Goal: Transaction & Acquisition: Purchase product/service

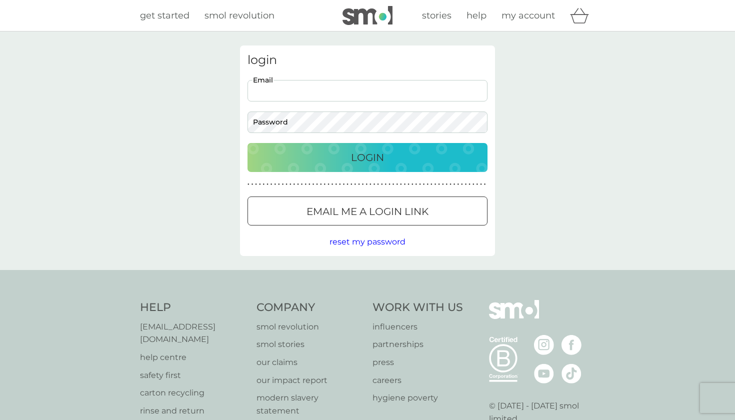
type input "[DOMAIN_NAME][EMAIL_ADDRESS][DOMAIN_NAME]"
click at [368, 157] on button "Login" at bounding box center [368, 157] width 240 height 29
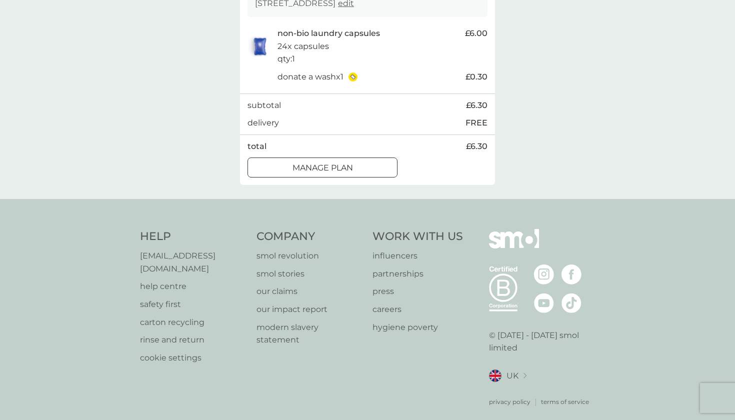
scroll to position [206, 0]
click at [315, 164] on div at bounding box center [323, 169] width 36 height 11
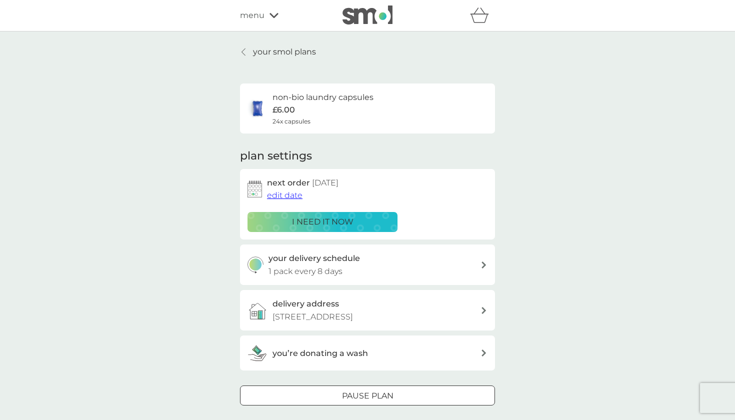
click at [249, 50] on link "your smol plans" at bounding box center [278, 52] width 76 height 13
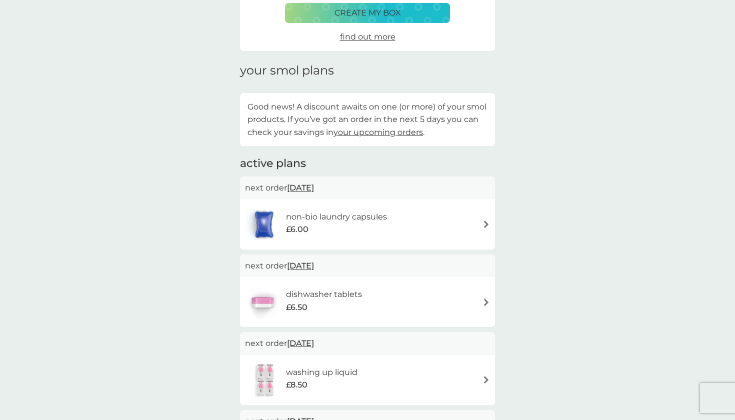
scroll to position [147, 0]
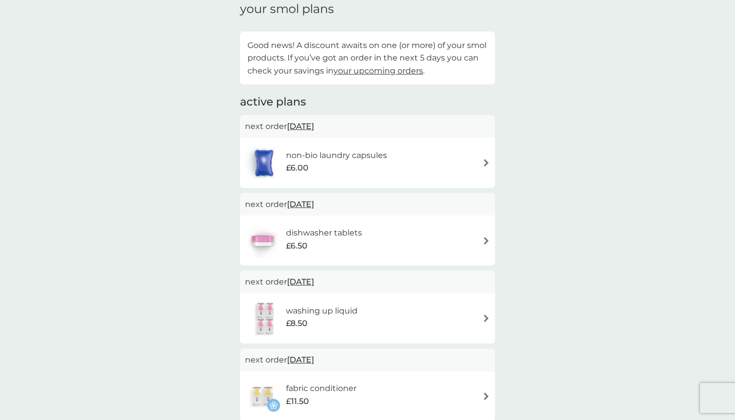
click at [314, 203] on span "[DATE]" at bounding box center [300, 205] width 27 height 20
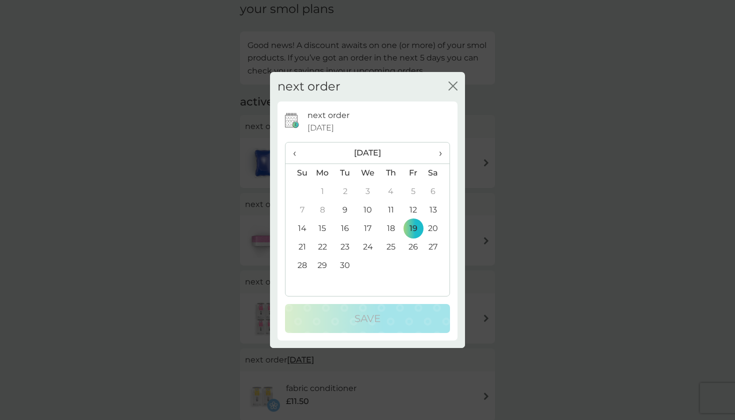
click at [410, 210] on td "12" at bounding box center [413, 210] width 23 height 19
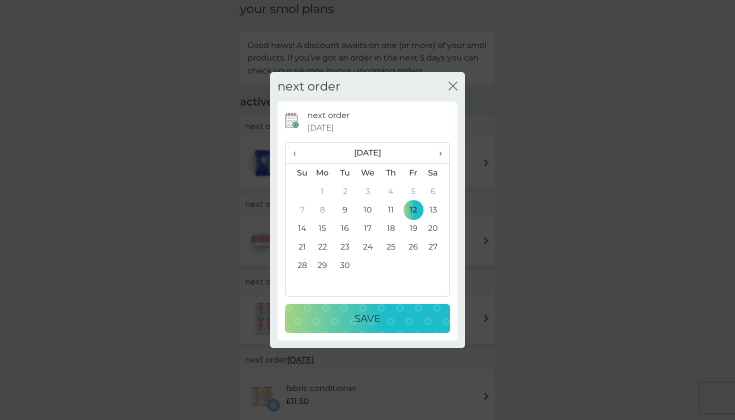
click at [368, 321] on p "Save" at bounding box center [368, 319] width 26 height 16
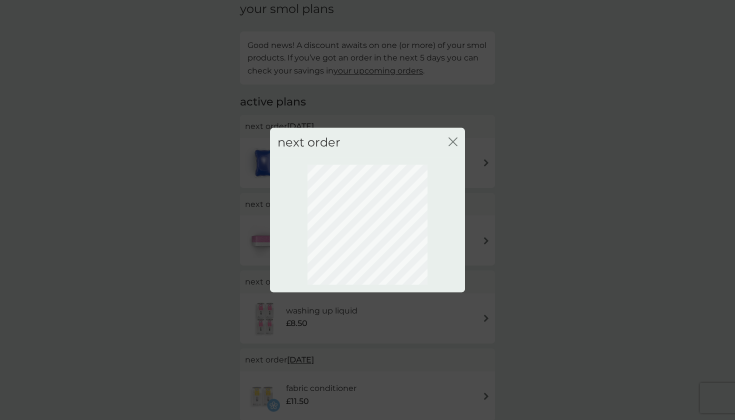
scroll to position [0, 0]
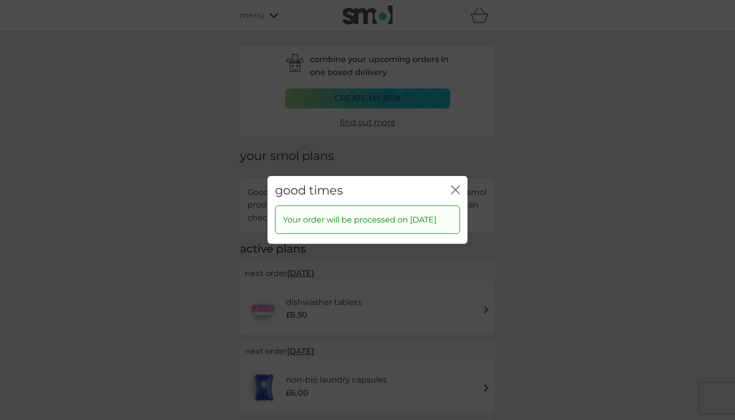
click at [456, 186] on icon "close" at bounding box center [458, 190] width 4 height 8
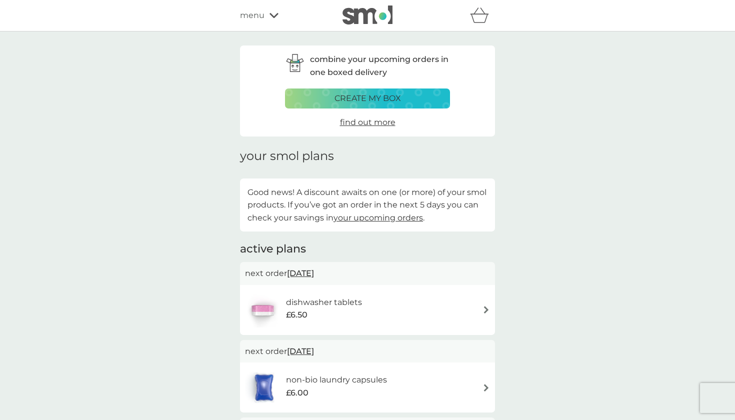
click at [364, 14] on img at bounding box center [368, 15] width 50 height 19
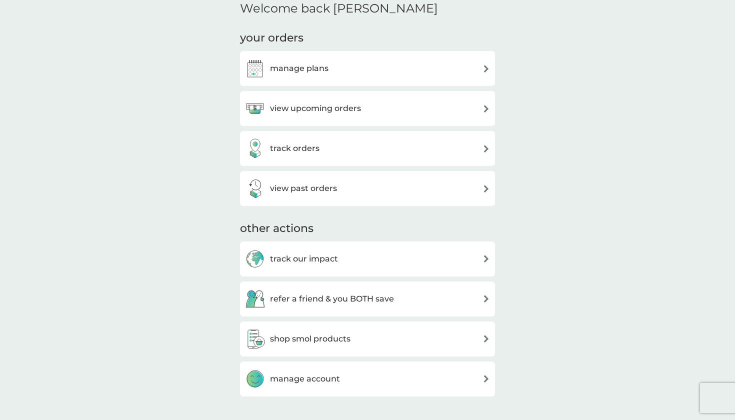
scroll to position [252, 0]
click at [324, 334] on h3 "shop smol products" at bounding box center [310, 338] width 81 height 13
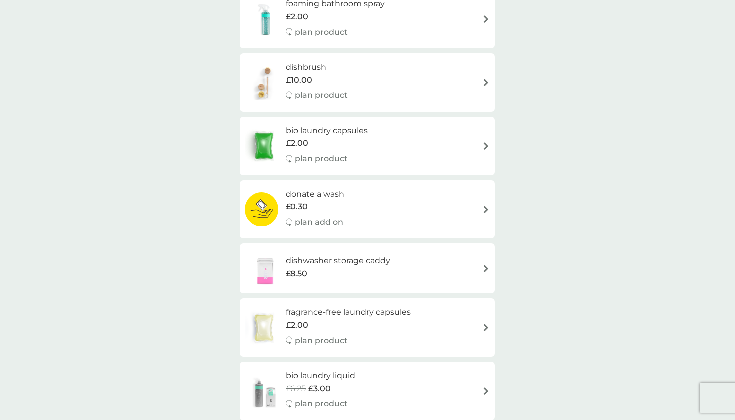
scroll to position [366, 0]
click at [439, 72] on div "dishbrush £10.00 plan product" at bounding box center [367, 82] width 245 height 44
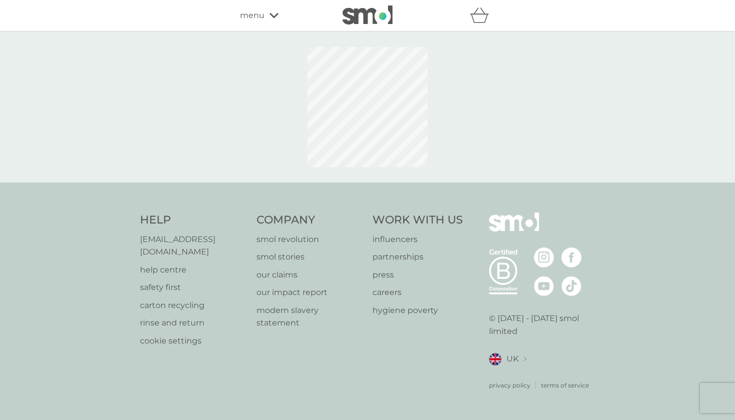
select select "245"
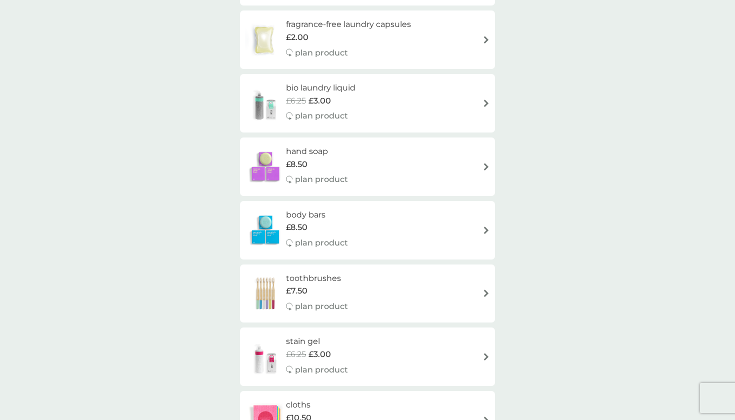
scroll to position [647, 0]
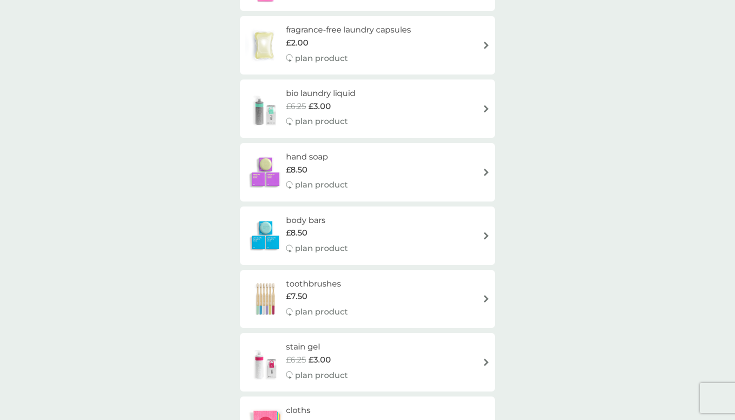
click at [366, 225] on div "body bars £8.50 plan product" at bounding box center [367, 236] width 245 height 44
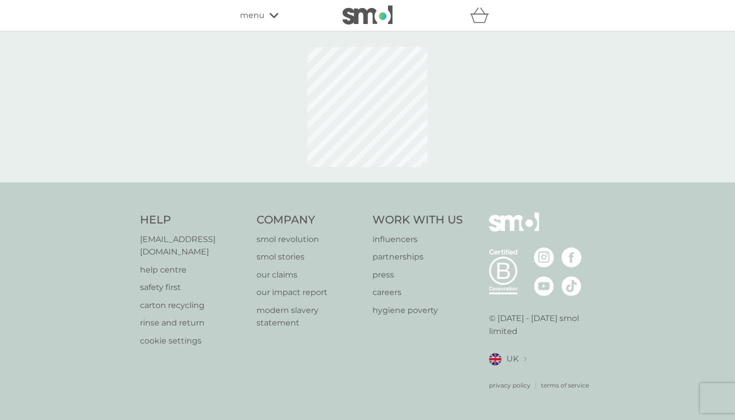
select select "91"
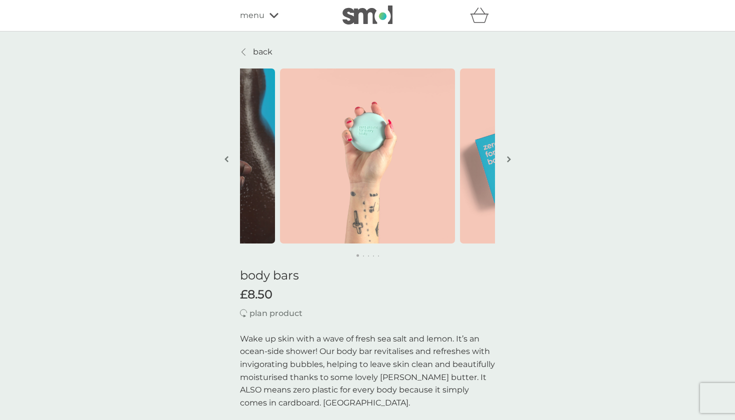
click at [509, 157] on img "button" at bounding box center [509, 160] width 4 height 8
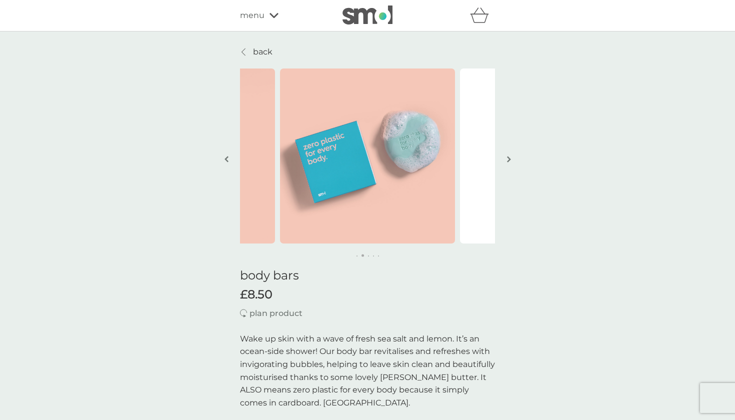
click at [509, 157] on img "button" at bounding box center [509, 160] width 4 height 8
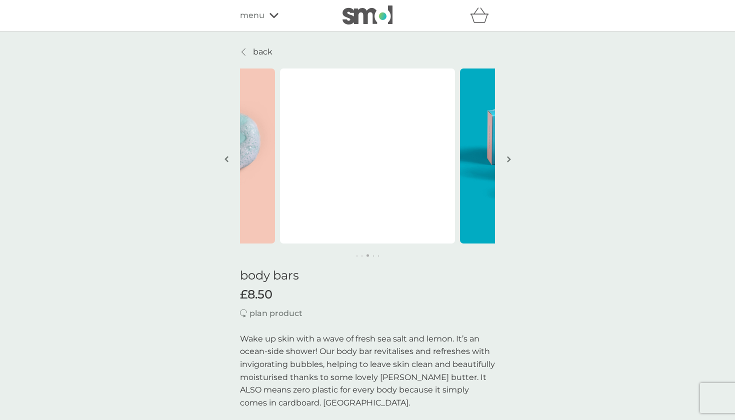
click at [509, 157] on img "button" at bounding box center [509, 160] width 4 height 8
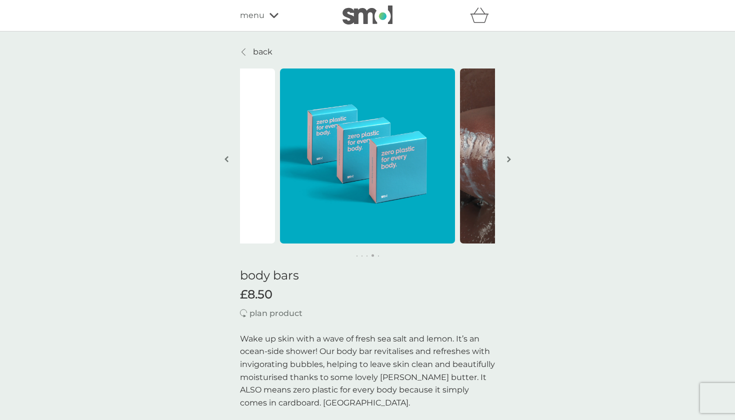
click at [509, 157] on img "button" at bounding box center [509, 160] width 4 height 8
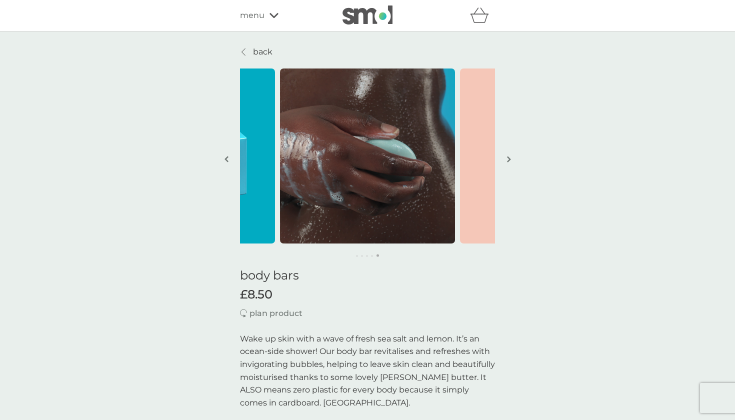
click at [509, 157] on img "button" at bounding box center [509, 160] width 4 height 8
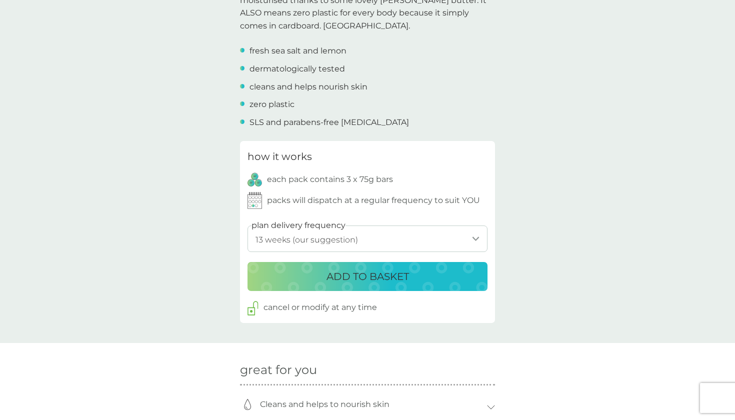
scroll to position [378, 0]
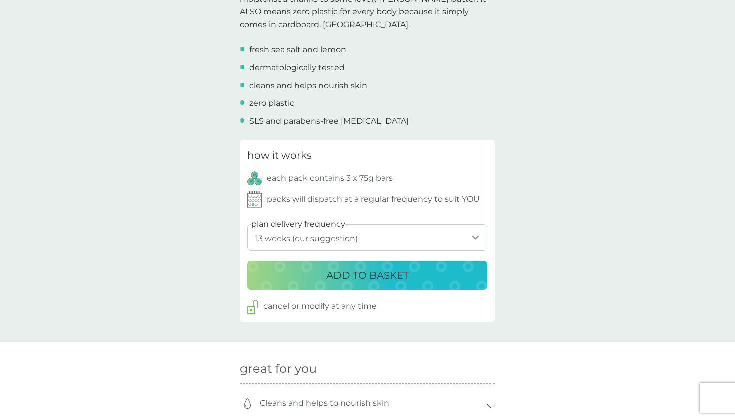
click at [321, 270] on div "ADD TO BASKET" at bounding box center [368, 276] width 220 height 16
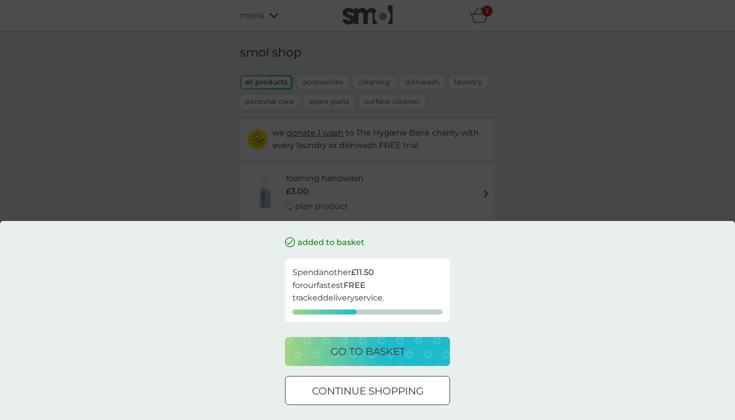
click at [373, 357] on p "go to basket" at bounding box center [368, 352] width 75 height 16
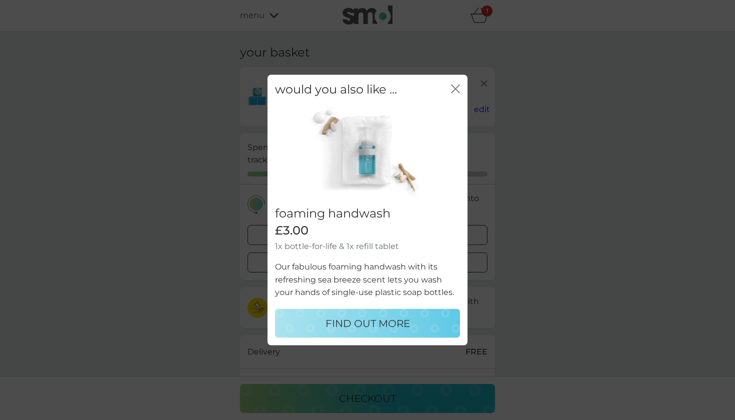
click at [455, 90] on icon "close" at bounding box center [454, 89] width 4 height 8
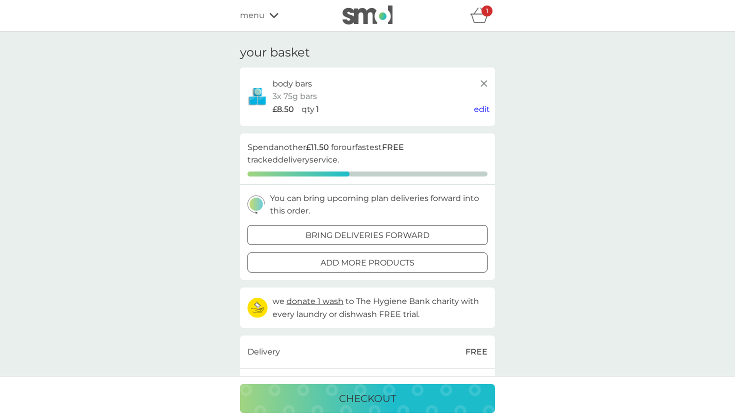
click at [370, 15] on img at bounding box center [368, 15] width 50 height 19
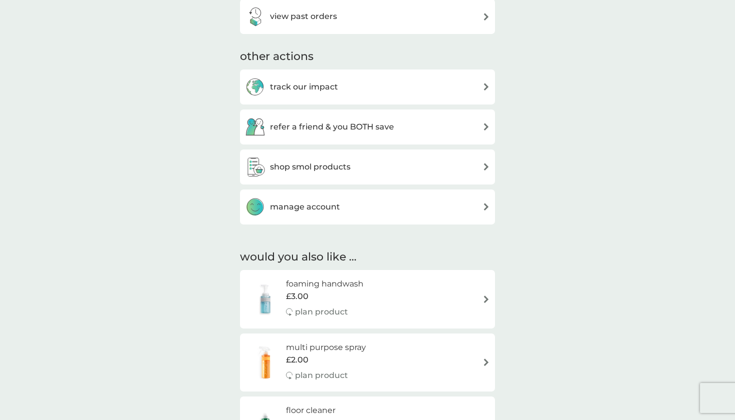
scroll to position [428, 0]
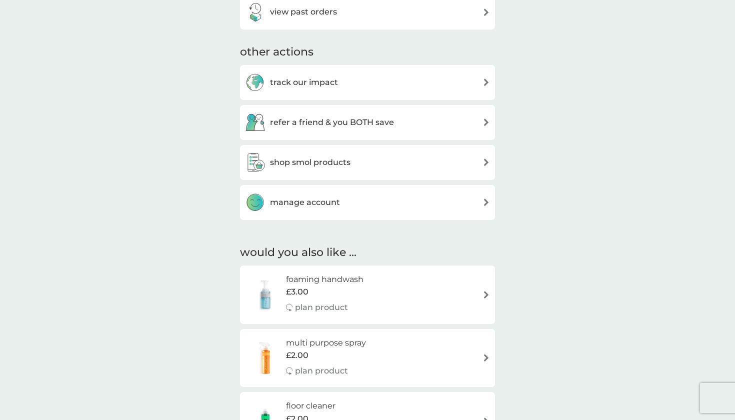
click at [326, 156] on h3 "shop smol products" at bounding box center [310, 162] width 81 height 13
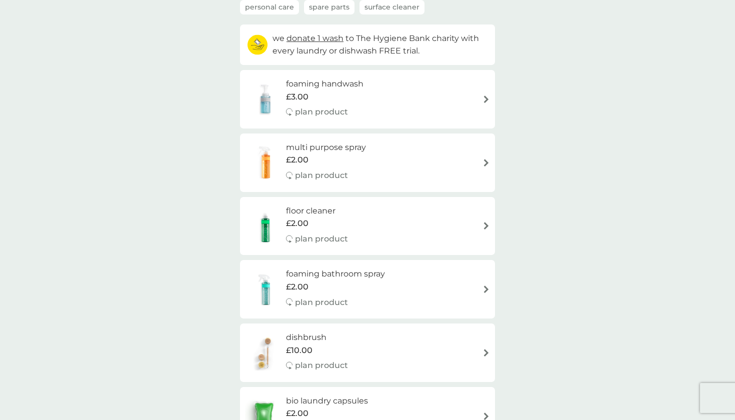
scroll to position [94, 0]
click at [377, 94] on div "foaming handwash £3.00 plan product" at bounding box center [367, 101] width 245 height 44
select select "119"
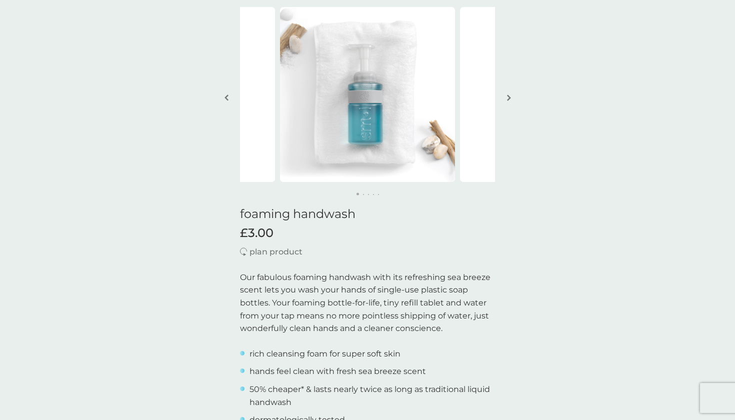
scroll to position [47, 0]
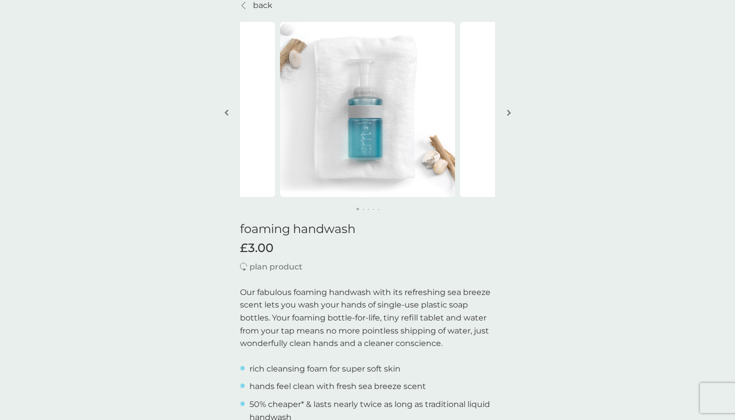
click at [507, 113] on img "button" at bounding box center [509, 113] width 4 height 8
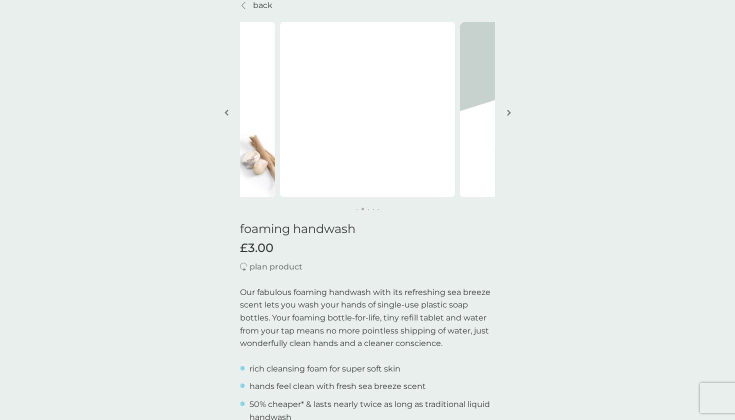
click at [507, 113] on img "button" at bounding box center [509, 113] width 4 height 8
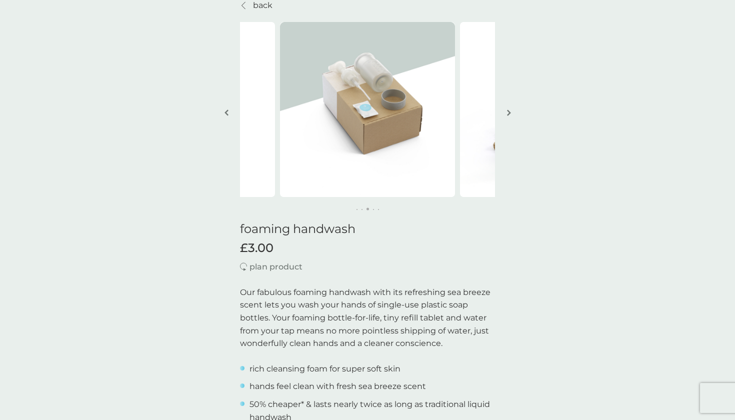
click at [507, 113] on img "button" at bounding box center [509, 113] width 4 height 8
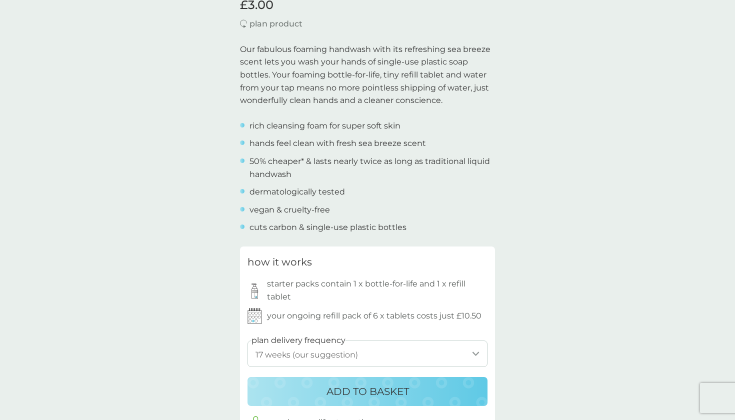
scroll to position [361, 0]
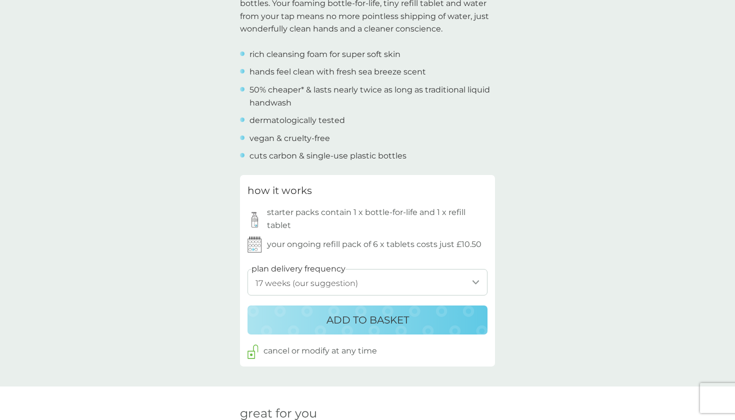
click at [343, 319] on p "ADD TO BASKET" at bounding box center [368, 320] width 83 height 16
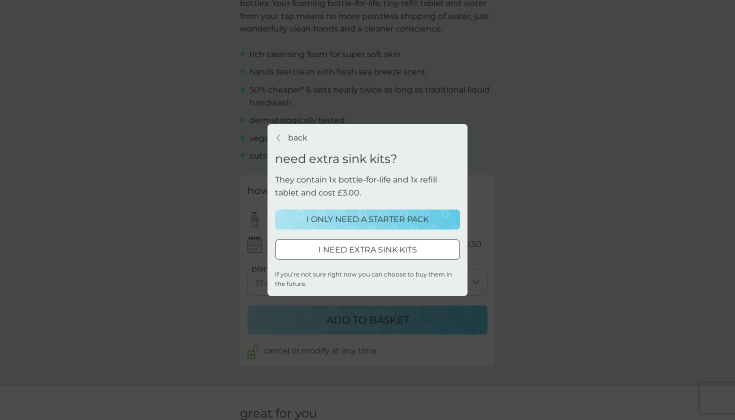
click at [367, 225] on p "I ONLY NEED A STARTER PACK" at bounding box center [368, 219] width 122 height 13
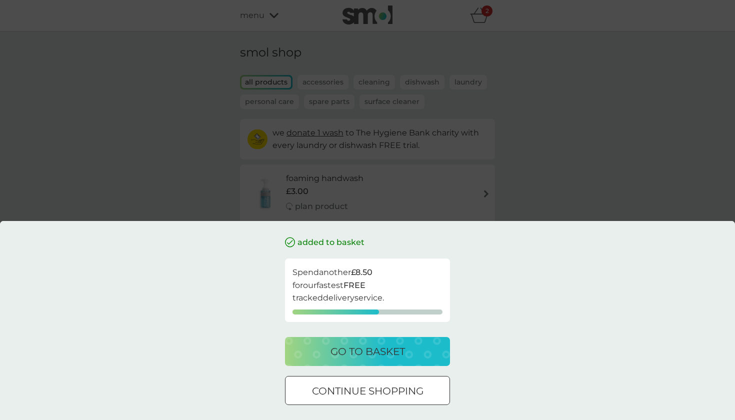
click at [353, 385] on p "continue shopping" at bounding box center [368, 391] width 112 height 16
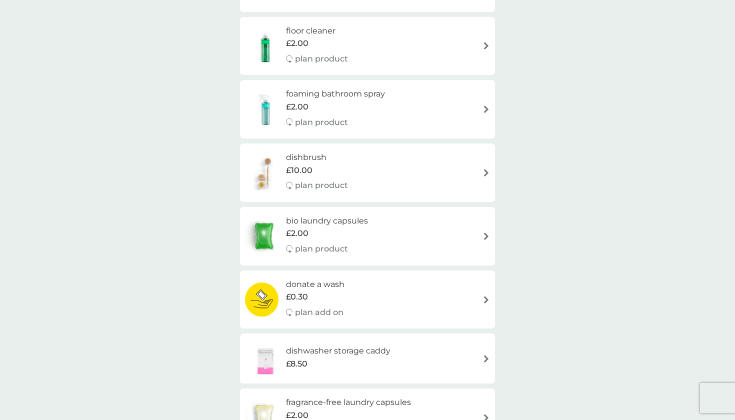
scroll to position [278, 0]
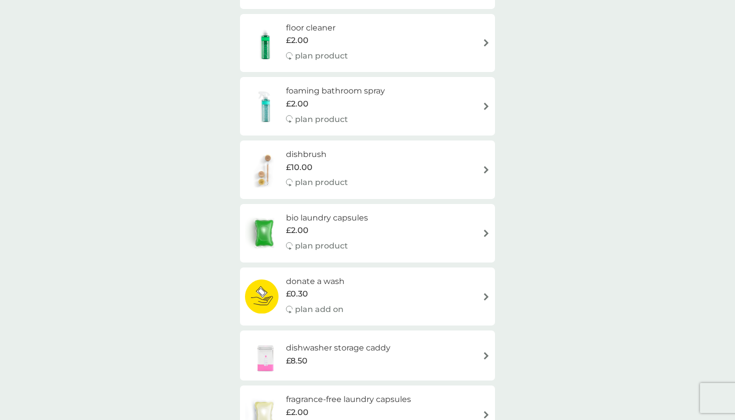
click at [378, 169] on div "dishbrush £10.00 plan product" at bounding box center [367, 170] width 245 height 44
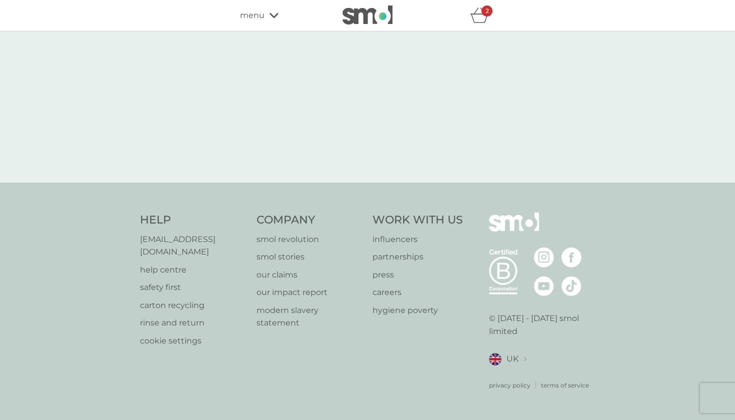
select select "245"
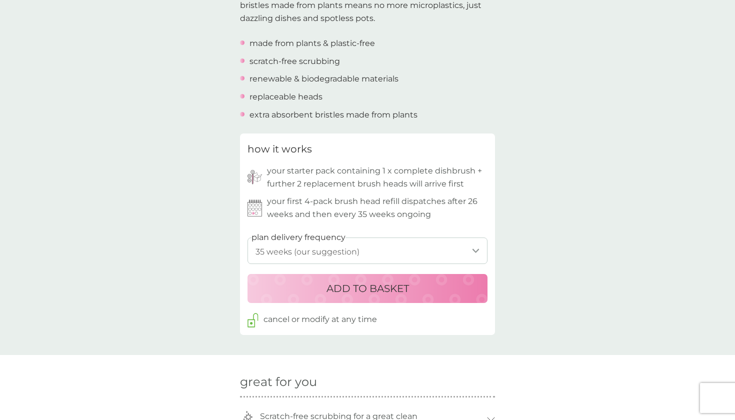
scroll to position [422, 0]
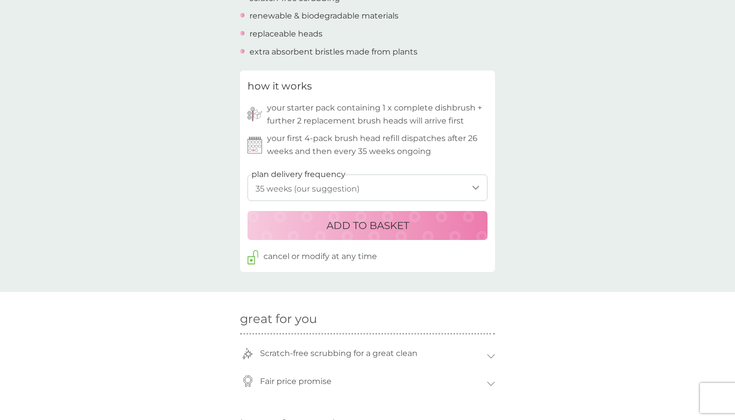
click at [374, 224] on p "ADD TO BASKET" at bounding box center [368, 226] width 83 height 16
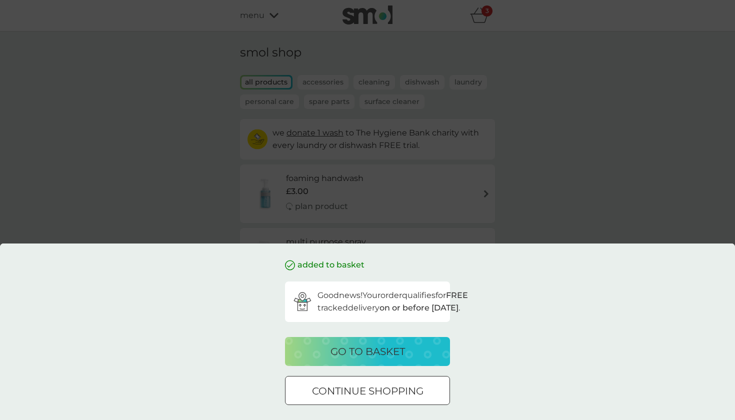
click at [345, 387] on p "continue shopping" at bounding box center [368, 391] width 112 height 16
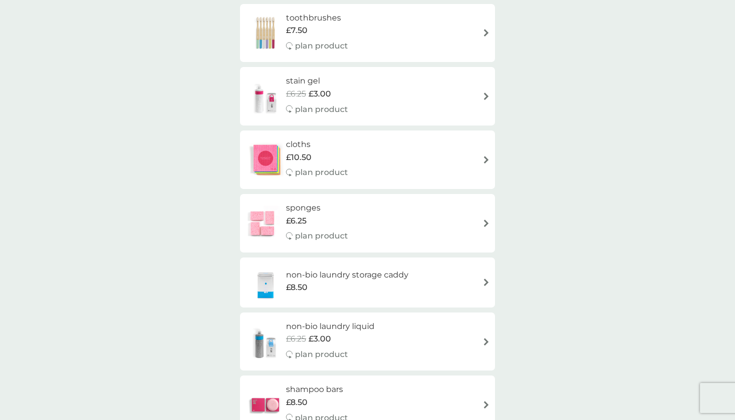
scroll to position [918, 0]
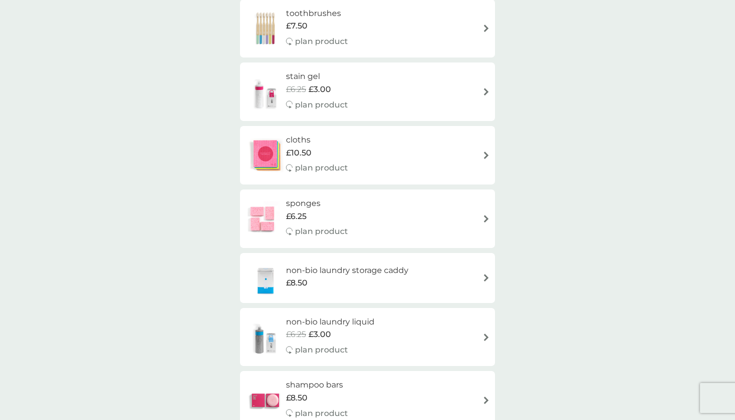
click at [383, 200] on div "sponges £6.25 plan product" at bounding box center [367, 219] width 245 height 44
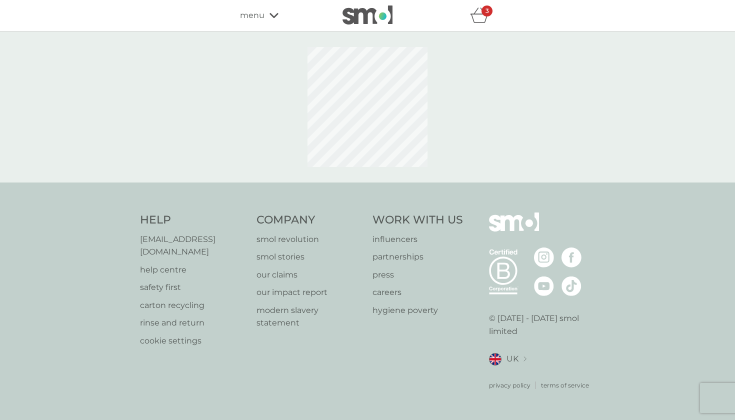
select select "63"
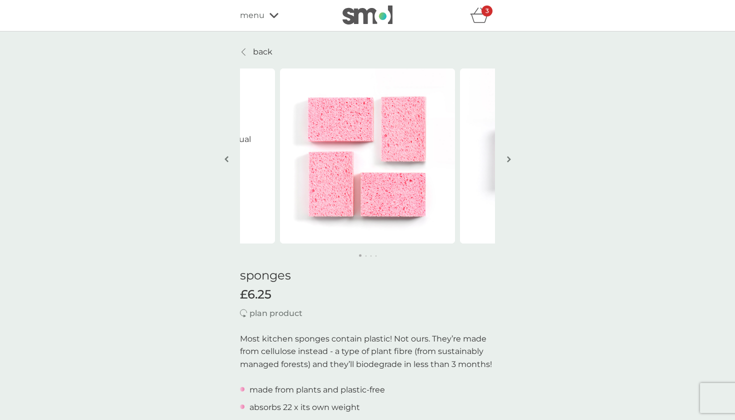
click at [509, 165] on button "button" at bounding box center [509, 160] width 8 height 50
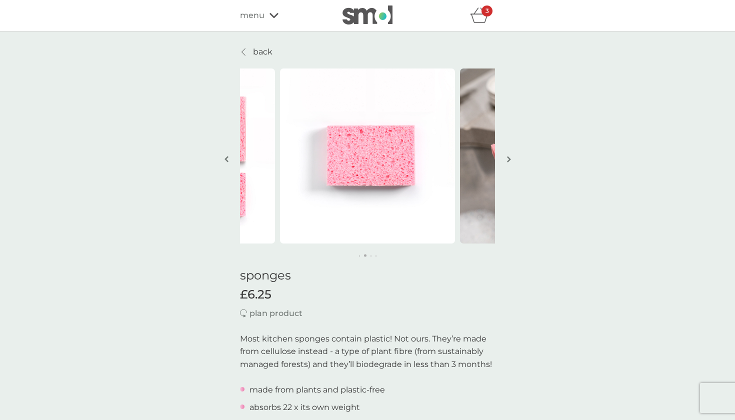
click at [509, 165] on button "button" at bounding box center [509, 160] width 8 height 50
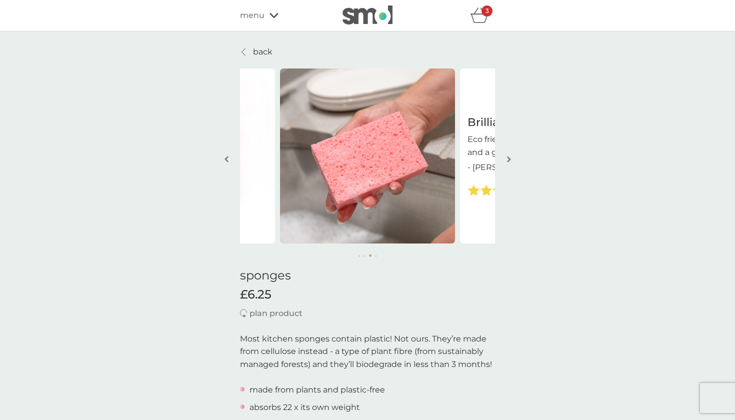
click at [509, 165] on button "button" at bounding box center [509, 160] width 8 height 50
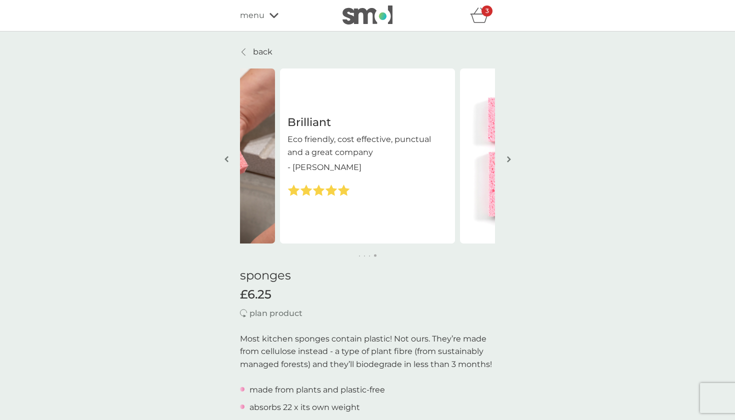
click at [509, 165] on button "button" at bounding box center [509, 160] width 8 height 50
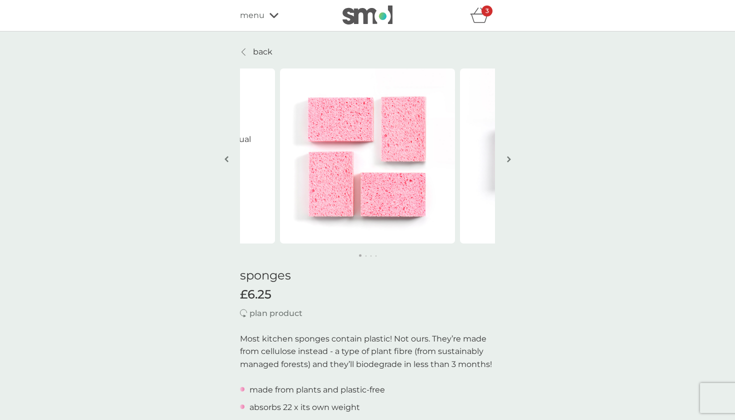
click at [509, 165] on button "button" at bounding box center [509, 160] width 8 height 50
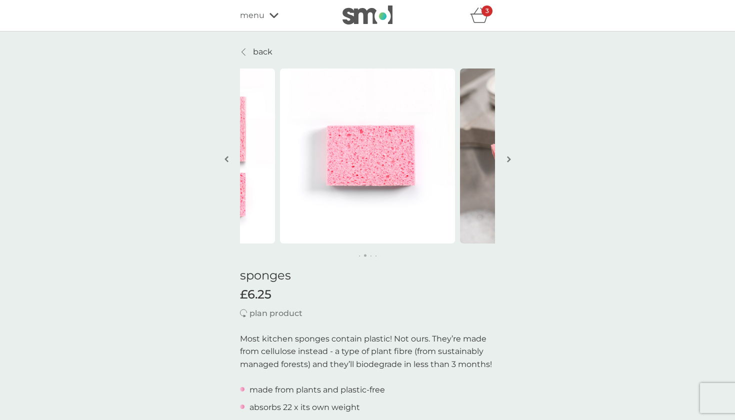
click at [509, 165] on button "button" at bounding box center [509, 160] width 8 height 50
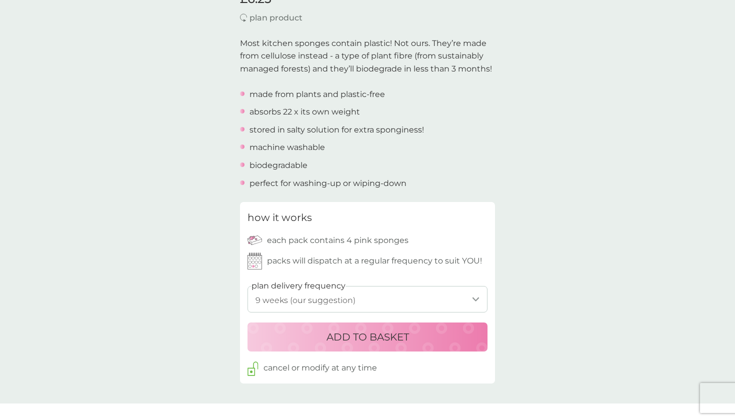
scroll to position [296, 0]
click at [389, 336] on p "ADD TO BASKET" at bounding box center [368, 337] width 83 height 16
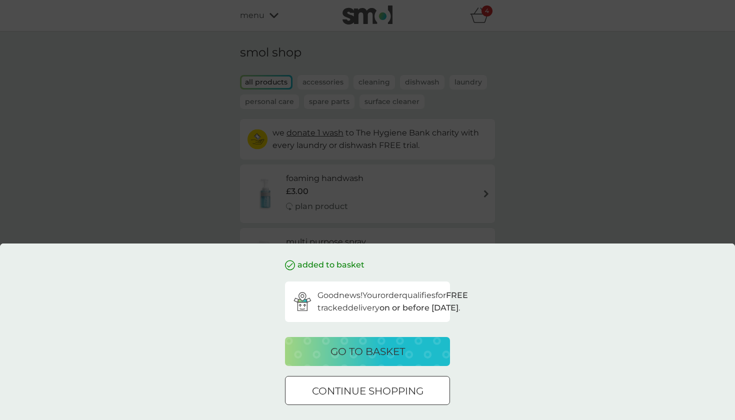
click at [348, 393] on p "continue shopping" at bounding box center [368, 391] width 112 height 16
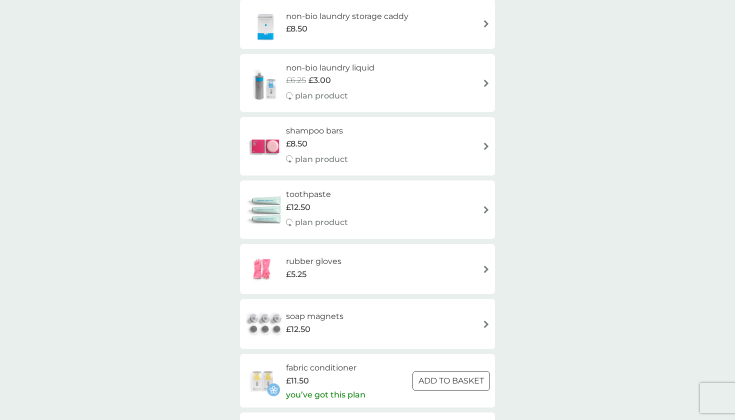
scroll to position [1173, 0]
click at [385, 194] on div "toothpaste £12.50 plan product" at bounding box center [367, 209] width 245 height 44
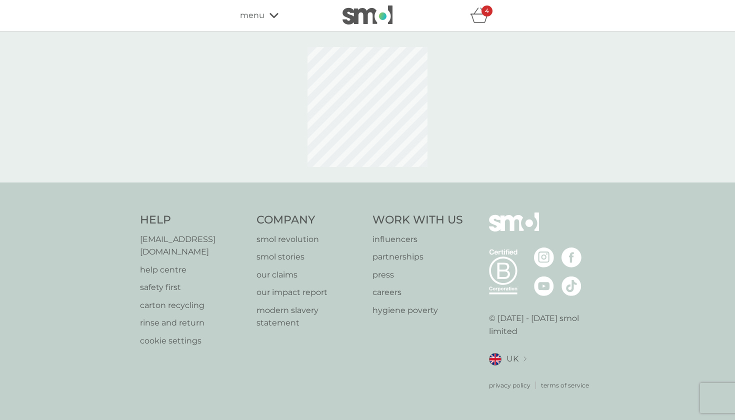
select select "91"
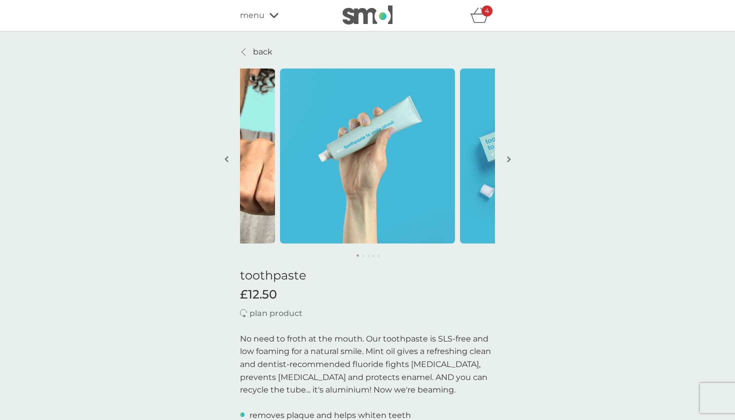
click at [485, 17] on icon "basket" at bounding box center [479, 16] width 19 height 16
